Goal: Transaction & Acquisition: Book appointment/travel/reservation

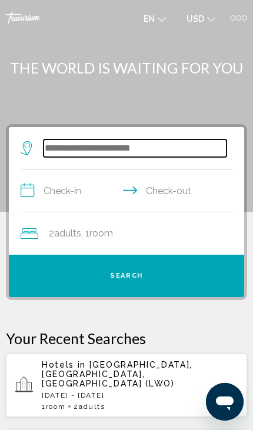
click at [106, 152] on input "Search widget" at bounding box center [135, 148] width 183 height 18
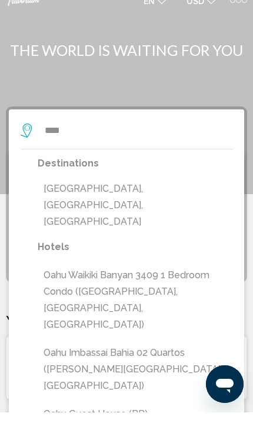
click at [123, 195] on button "[GEOGRAPHIC_DATA], [GEOGRAPHIC_DATA], [GEOGRAPHIC_DATA]" at bounding box center [135, 222] width 195 height 55
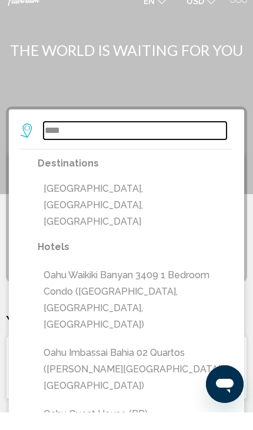
type input "**********"
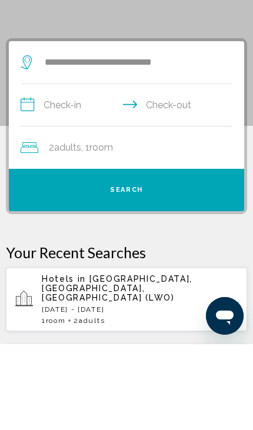
click at [72, 170] on input "**********" at bounding box center [129, 192] width 216 height 45
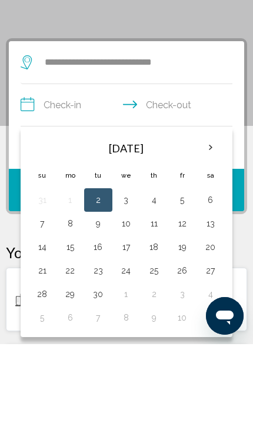
scroll to position [85, 0]
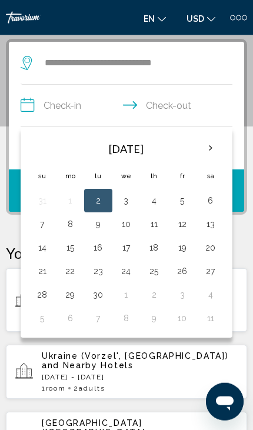
click at [209, 143] on th "Next month" at bounding box center [211, 148] width 26 height 26
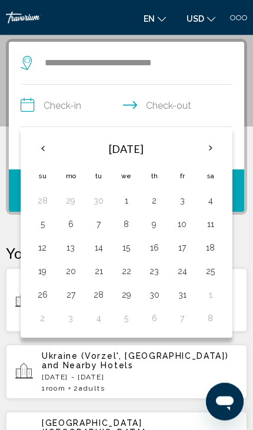
scroll to position [86, 0]
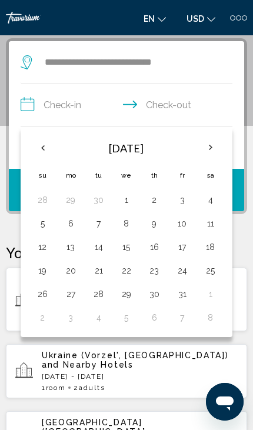
click at [209, 148] on th "Next month" at bounding box center [211, 148] width 26 height 26
click at [74, 249] on button "10" at bounding box center [71, 247] width 15 height 16
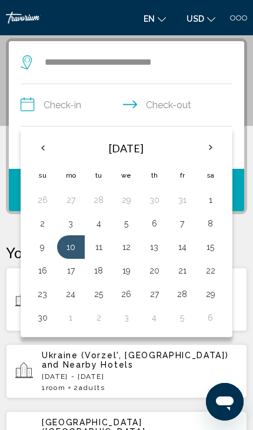
click at [99, 272] on button "18" at bounding box center [98, 270] width 15 height 16
type input "**********"
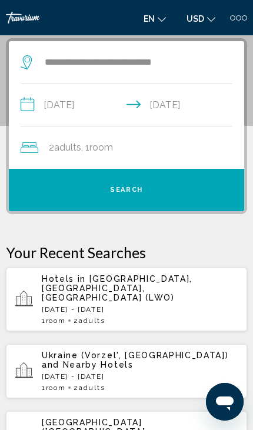
click at [131, 190] on span "Search" at bounding box center [126, 190] width 33 height 8
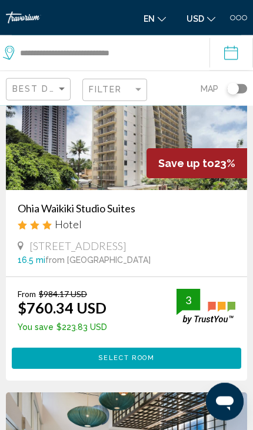
scroll to position [2680, 0]
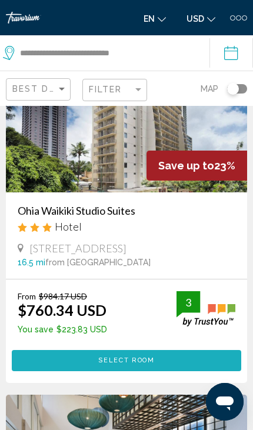
click at [153, 364] on span "Select Room" at bounding box center [126, 360] width 56 height 8
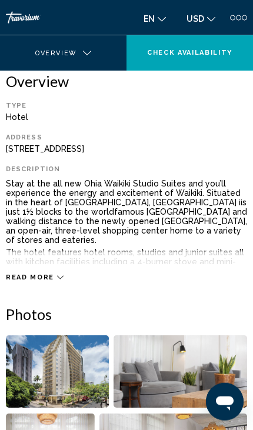
scroll to position [278, 0]
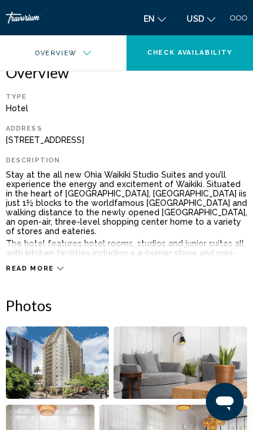
click at [44, 269] on span "Read more" at bounding box center [30, 269] width 48 height 8
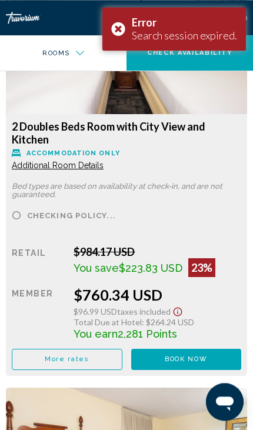
scroll to position [1659, 0]
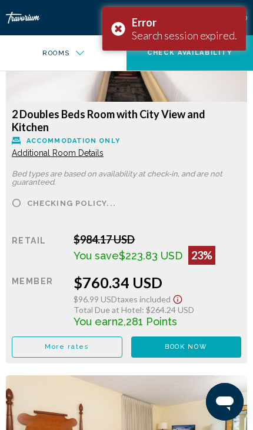
click at [194, 351] on span "Book now" at bounding box center [186, 347] width 42 height 8
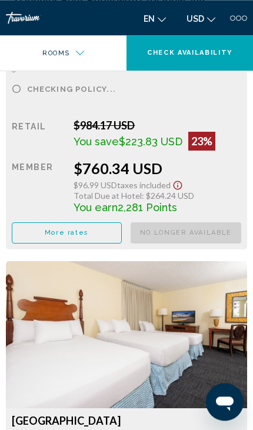
scroll to position [1748, 0]
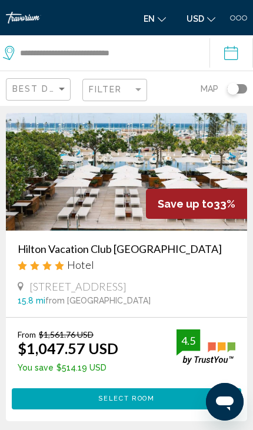
scroll to position [378, 0]
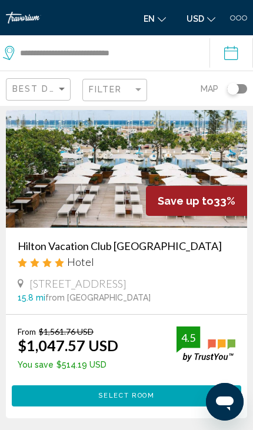
click at [161, 401] on button "Select Room" at bounding box center [126, 395] width 229 height 21
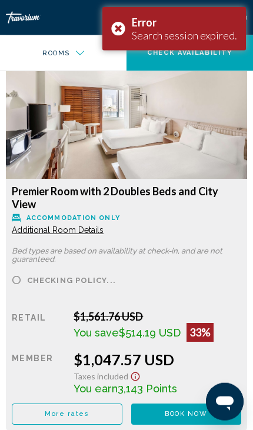
scroll to position [1522, 0]
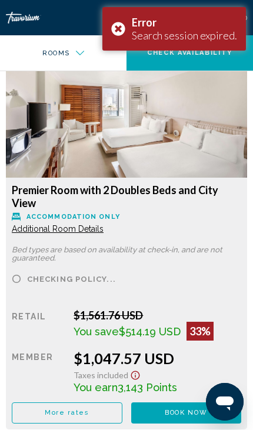
click at [201, 412] on span "Book now" at bounding box center [186, 413] width 42 height 8
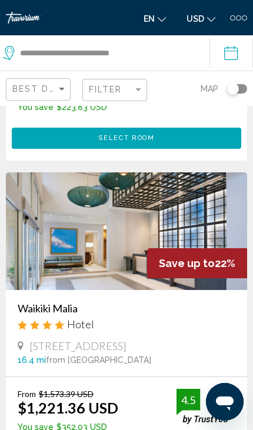
scroll to position [2944, 0]
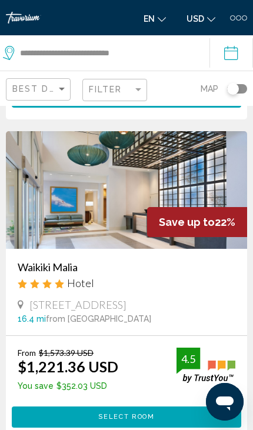
click at [124, 421] on span "Select Room" at bounding box center [126, 417] width 56 height 8
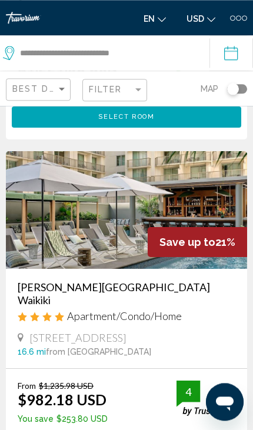
scroll to position [3276, 0]
